Goal: Task Accomplishment & Management: Use online tool/utility

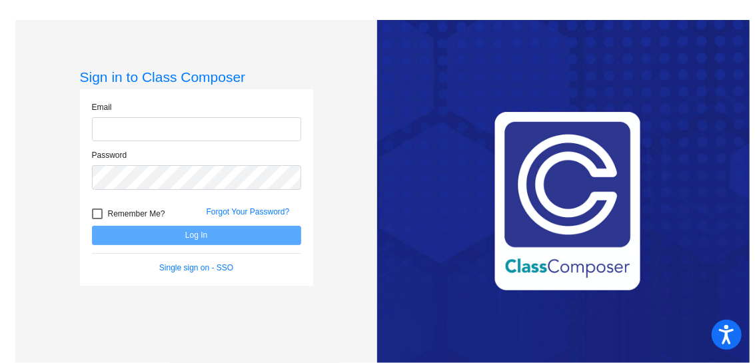
type input "[PERSON_NAME][EMAIL_ADDRESS][DOMAIN_NAME]"
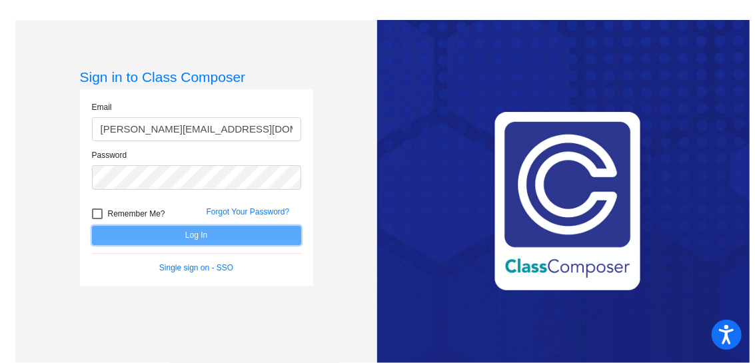
click at [191, 237] on button "Log In" at bounding box center [196, 235] width 209 height 19
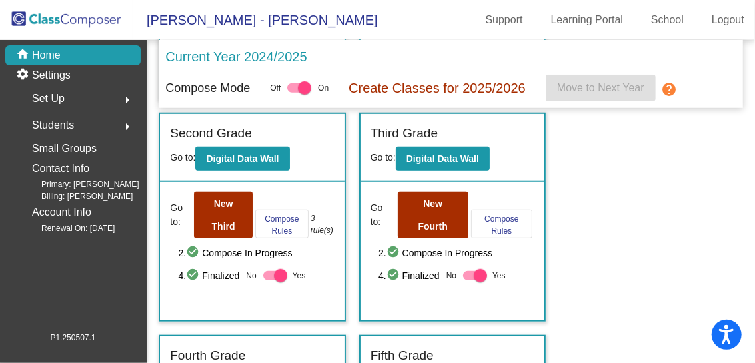
scroll to position [464, 0]
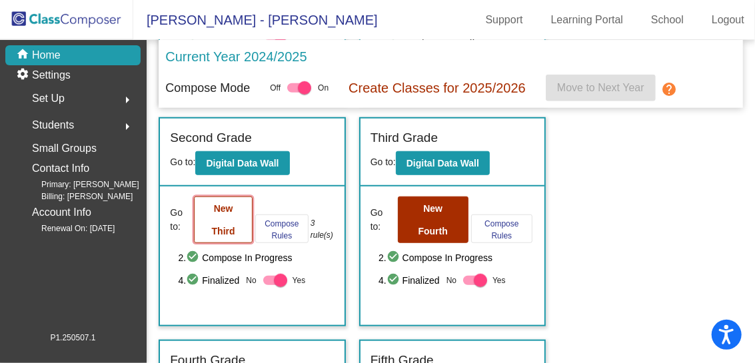
click at [215, 227] on b "New Third" at bounding box center [223, 219] width 23 height 33
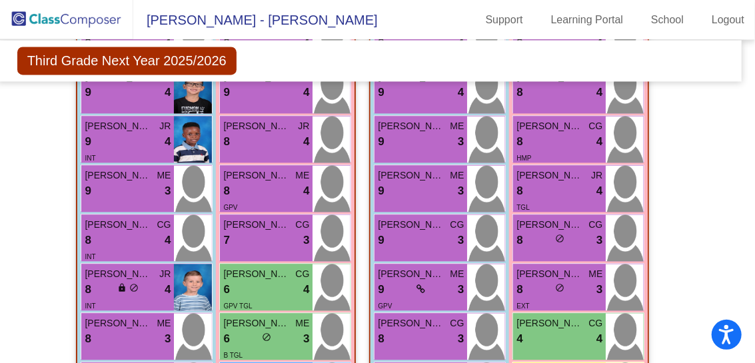
scroll to position [1255, 9]
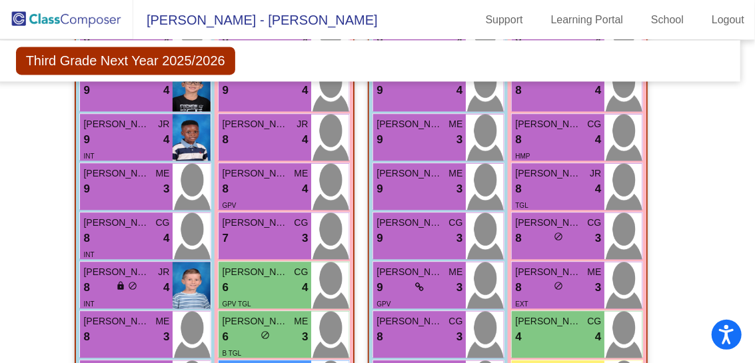
click at [44, 266] on div "Hallway - Hallway Class picture_as_pdf Add Student First Name Last Name Student…" at bounding box center [368, 86] width 725 height 1708
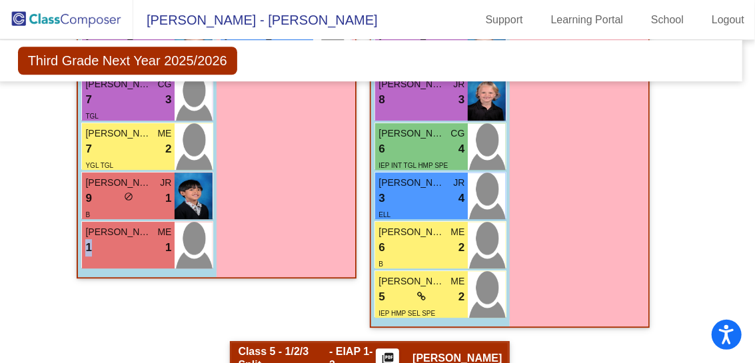
scroll to position [1644, 7]
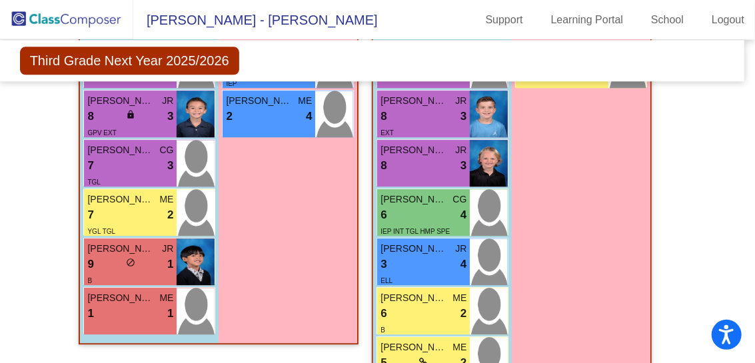
scroll to position [1574, 5]
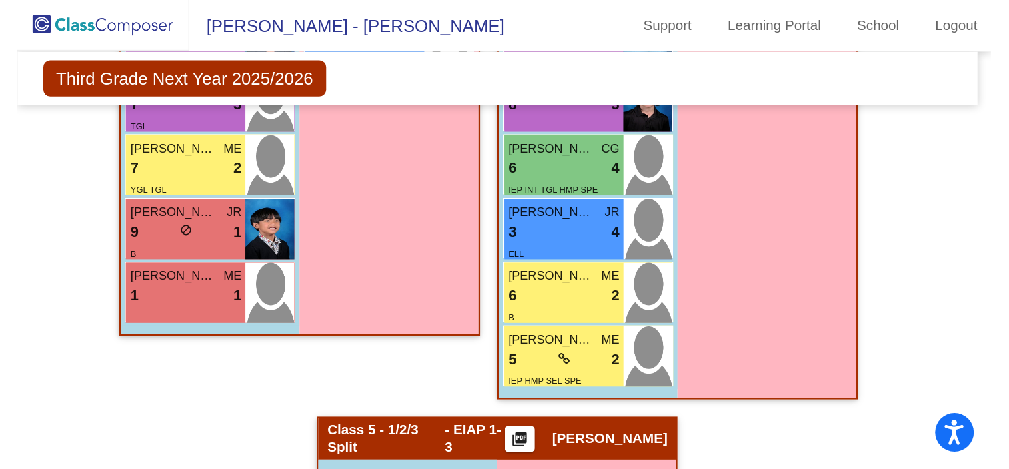
scroll to position [1660, 5]
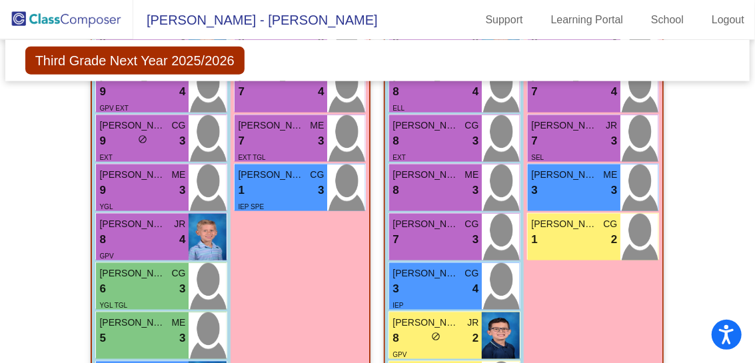
scroll to position [729, 0]
click at [69, 20] on img at bounding box center [66, 19] width 133 height 39
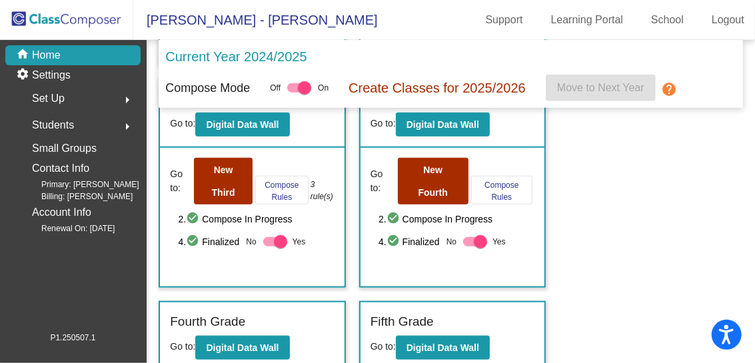
scroll to position [501, 0]
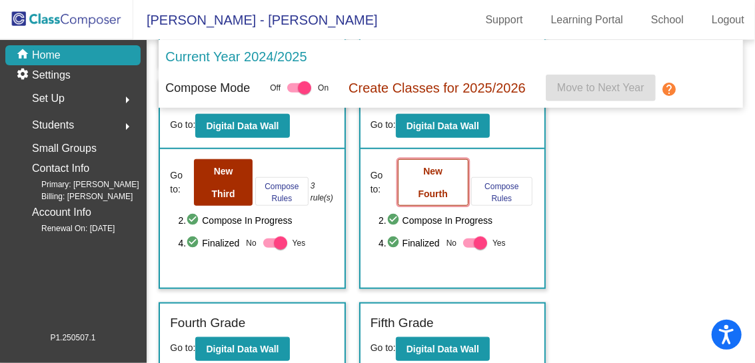
click at [438, 184] on b "New Fourth" at bounding box center [433, 182] width 29 height 33
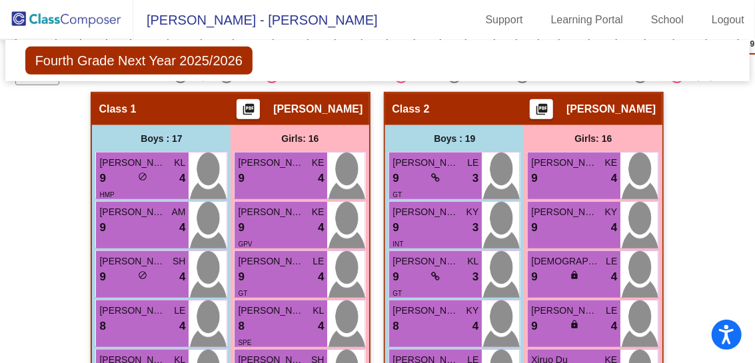
scroll to position [399, 0]
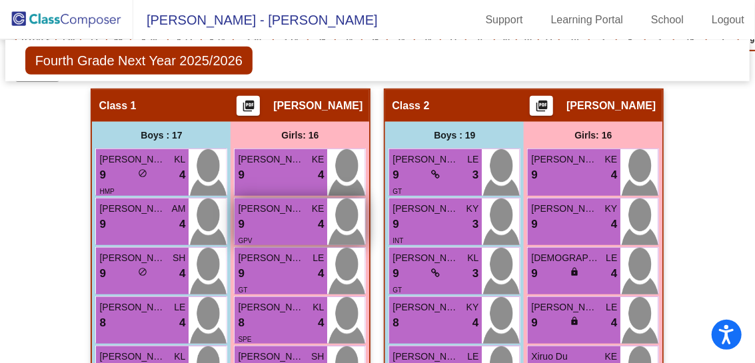
click at [243, 206] on span "[PERSON_NAME]" at bounding box center [271, 209] width 67 height 14
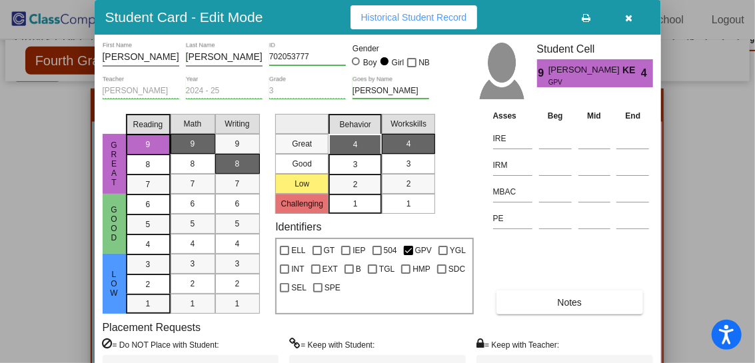
click at [31, 177] on div at bounding box center [377, 181] width 755 height 363
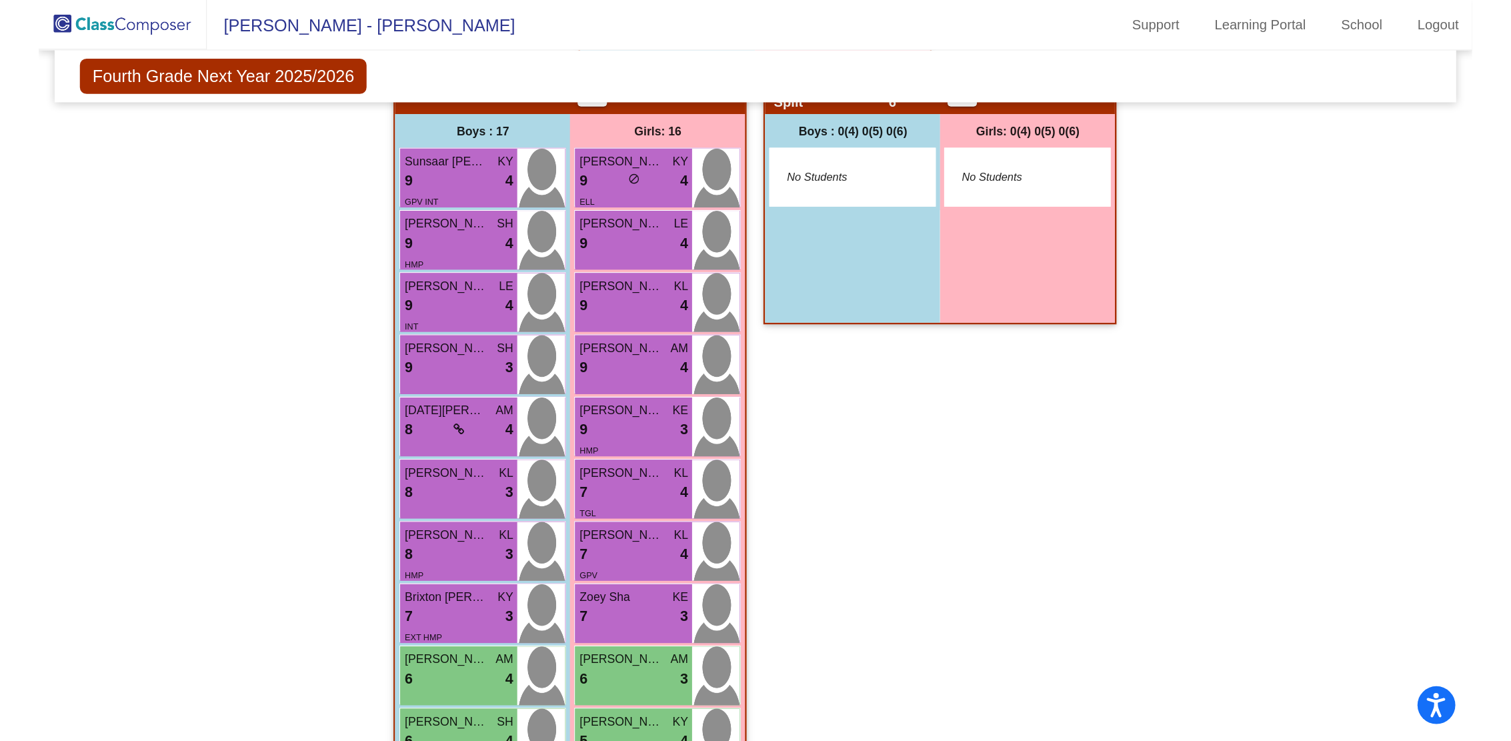
scroll to position [914, 0]
